Goal: Information Seeking & Learning: Learn about a topic

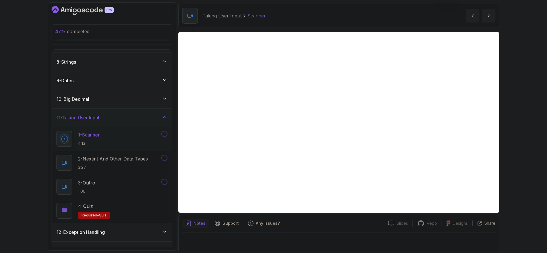
scroll to position [21, 0]
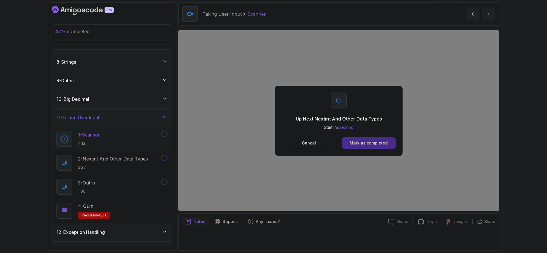
click at [376, 148] on button "Mark as completed" at bounding box center [369, 142] width 54 height 11
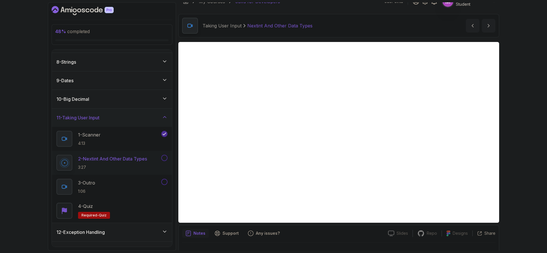
scroll to position [21, 0]
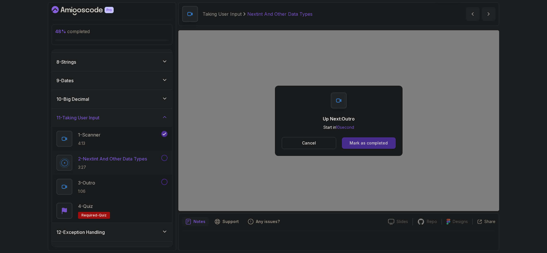
click at [388, 144] on button "Mark as completed" at bounding box center [369, 142] width 54 height 11
click at [364, 144] on div "Mark as completed" at bounding box center [369, 143] width 38 height 6
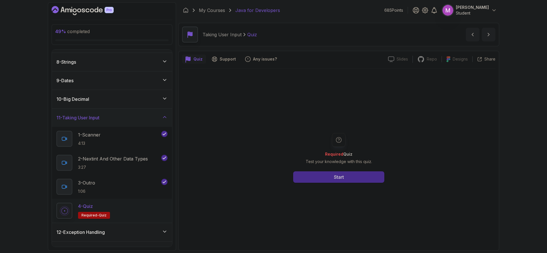
click at [366, 175] on button "Start" at bounding box center [338, 176] width 91 height 11
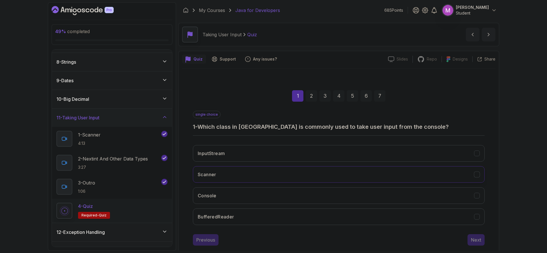
click at [283, 167] on button "Scanner" at bounding box center [339, 174] width 292 height 17
click at [477, 239] on div "Next" at bounding box center [476, 239] width 10 height 7
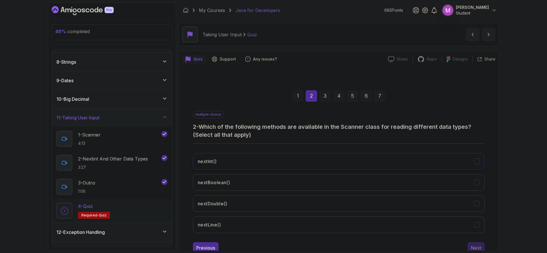
click at [246, 158] on button "nextInt()" at bounding box center [339, 161] width 292 height 17
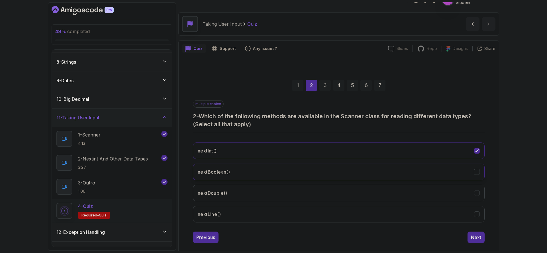
click at [263, 188] on button "nextDouble()" at bounding box center [339, 192] width 292 height 17
click at [258, 214] on button "nextLine()" at bounding box center [339, 214] width 292 height 17
click at [477, 240] on button "Next" at bounding box center [476, 236] width 17 height 11
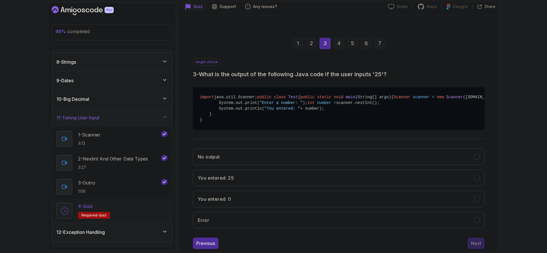
scroll to position [65, 0]
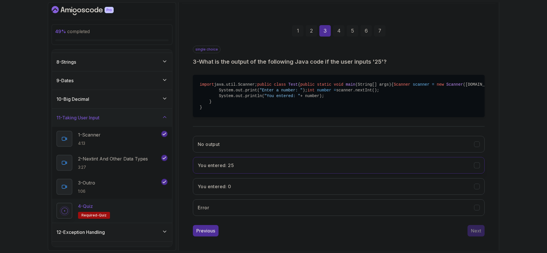
click at [298, 173] on button "You entered: 25" at bounding box center [339, 165] width 292 height 17
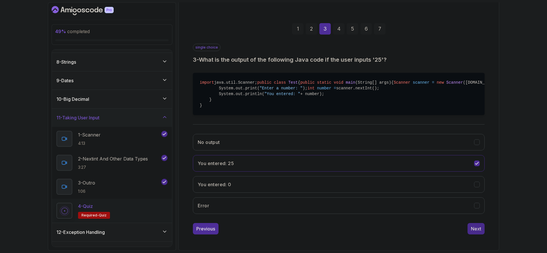
click at [476, 232] on div "Next" at bounding box center [476, 228] width 10 height 7
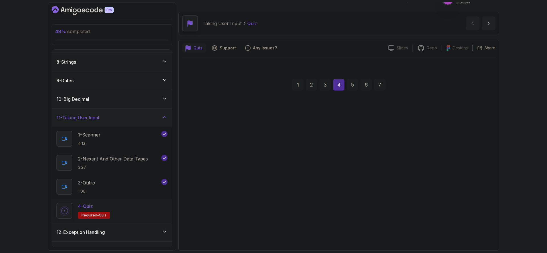
scroll to position [11, 0]
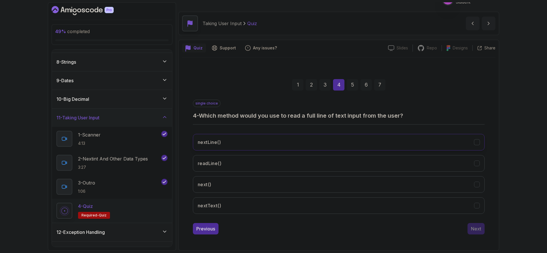
click at [324, 141] on button "nextLine()" at bounding box center [339, 142] width 292 height 17
click at [476, 227] on div "Next" at bounding box center [476, 228] width 10 height 7
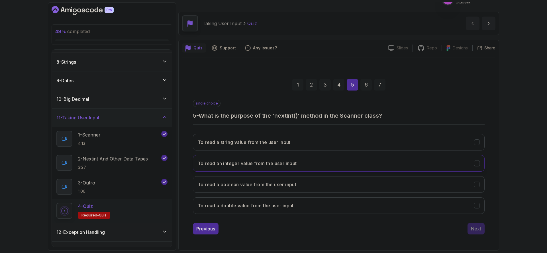
click at [363, 161] on button "To read an integer value from the user input" at bounding box center [339, 163] width 292 height 17
click at [475, 227] on div "Next" at bounding box center [476, 228] width 10 height 7
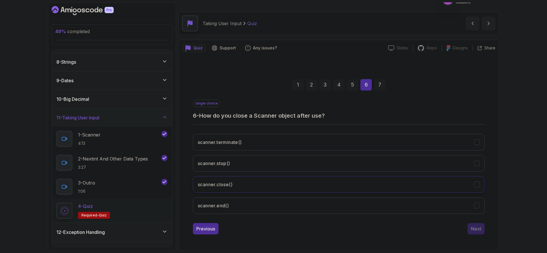
click at [273, 183] on button "scanner.close()" at bounding box center [339, 184] width 292 height 17
click at [479, 226] on div "Next" at bounding box center [476, 228] width 10 height 7
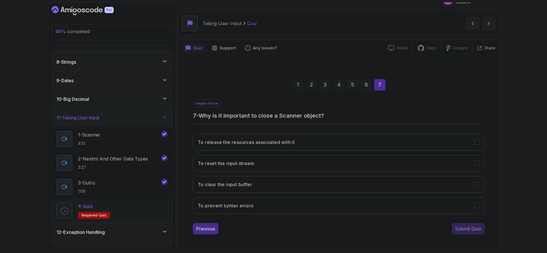
click at [206, 230] on div "Previous" at bounding box center [205, 228] width 19 height 7
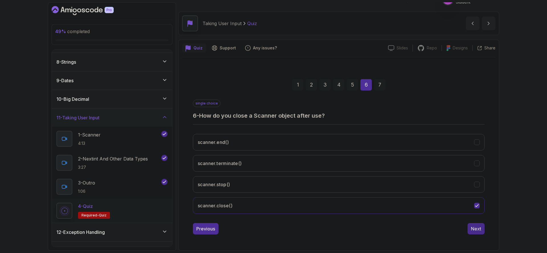
click at [469, 228] on button "Next" at bounding box center [476, 228] width 17 height 11
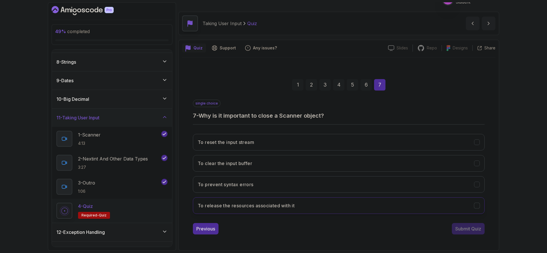
click at [306, 210] on button "To release the resources associated with it" at bounding box center [339, 205] width 292 height 17
click at [465, 232] on button "Submit Quiz" at bounding box center [468, 228] width 33 height 11
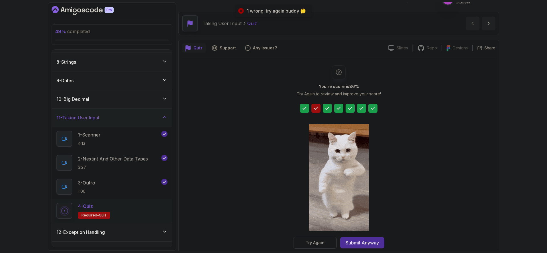
click at [323, 240] on div "Try Again" at bounding box center [315, 243] width 19 height 6
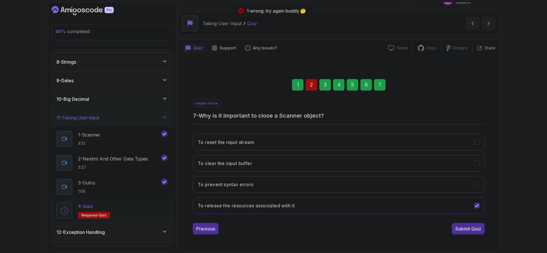
click at [310, 89] on div "2" at bounding box center [311, 84] width 11 height 11
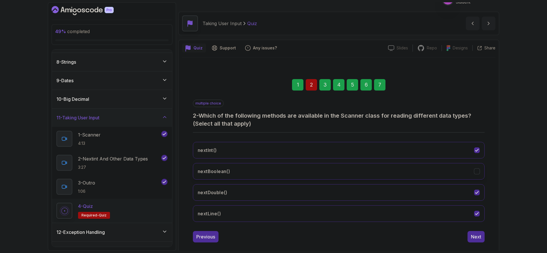
click at [270, 165] on button "nextBoolean()" at bounding box center [339, 171] width 292 height 17
click at [381, 87] on div "7" at bounding box center [379, 84] width 11 height 11
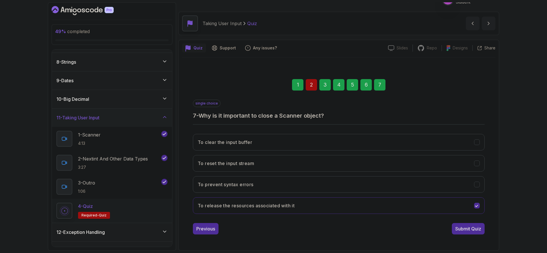
click at [476, 240] on div "1 2 3 4 5 6 7 single choice 7 - Why is it important to close a Scanner object? …" at bounding box center [339, 151] width 314 height 189
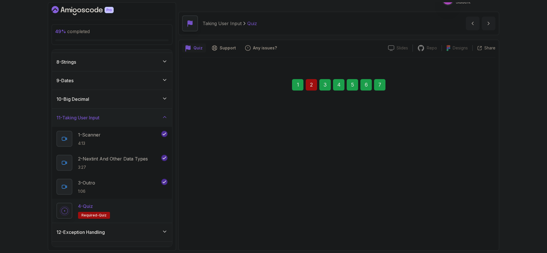
click at [474, 230] on div "Submit Quiz" at bounding box center [469, 228] width 26 height 7
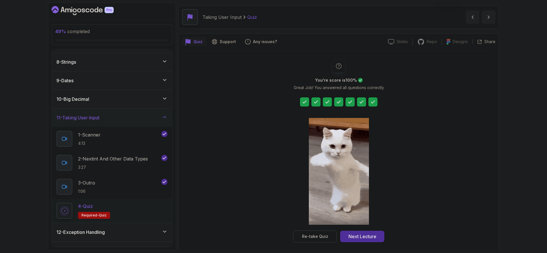
scroll to position [21, 0]
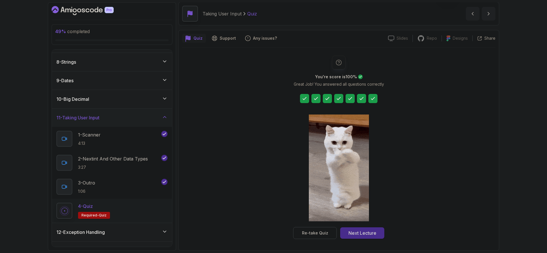
click at [372, 230] on div "Next Lecture" at bounding box center [363, 232] width 28 height 7
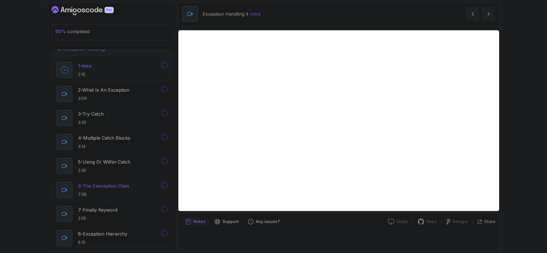
scroll to position [213, 0]
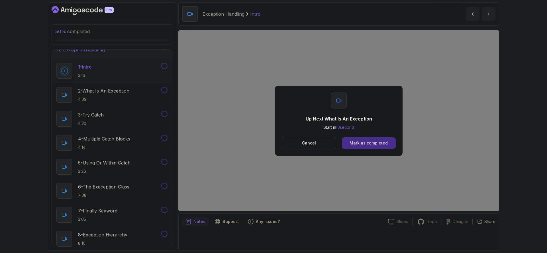
click at [382, 141] on div "Mark as completed" at bounding box center [369, 143] width 38 height 6
